Goal: Go to known website: Access a specific website the user already knows

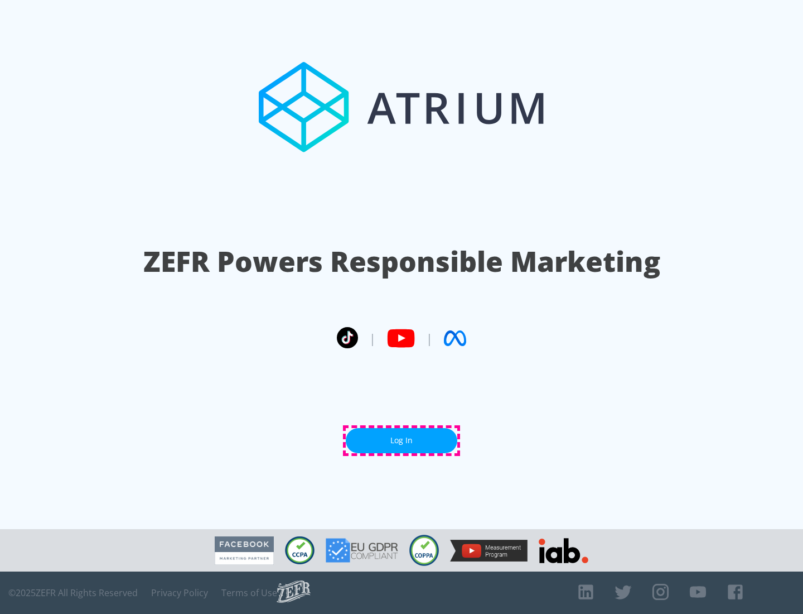
click at [402, 440] on link "Log In" at bounding box center [402, 440] width 112 height 25
